Goal: Navigation & Orientation: Find specific page/section

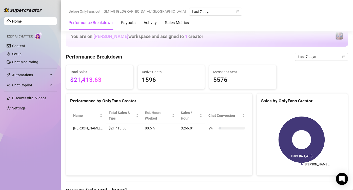
scroll to position [202, 0]
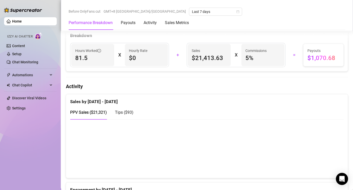
scroll to position [202, 0]
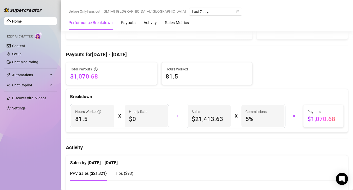
scroll to position [202, 0]
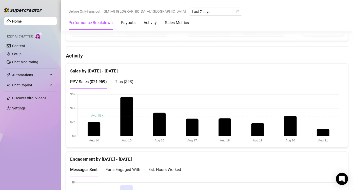
scroll to position [228, 0]
